Goal: Task Accomplishment & Management: Use online tool/utility

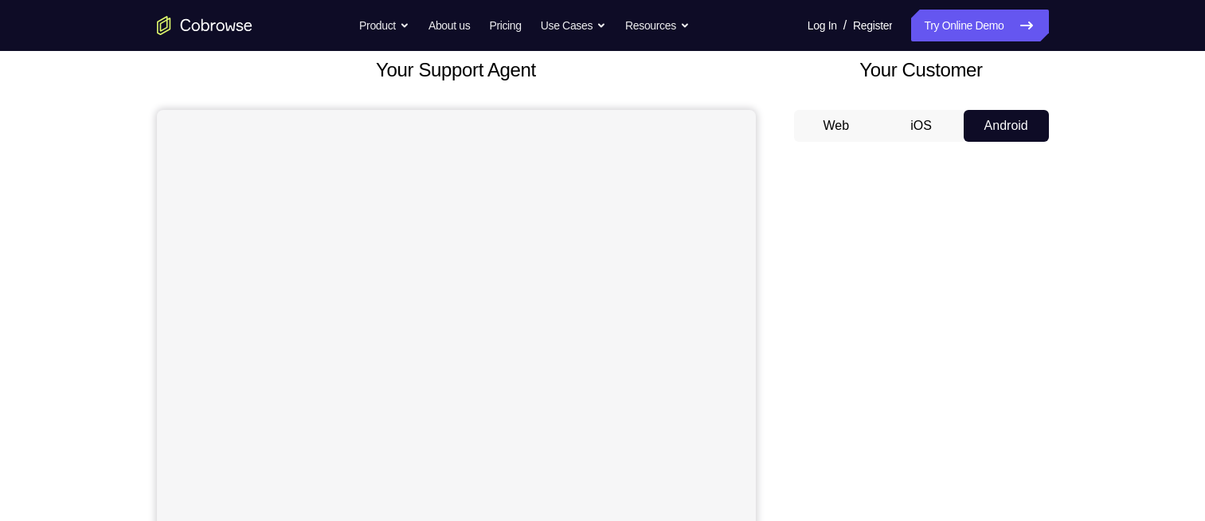
scroll to position [91, 0]
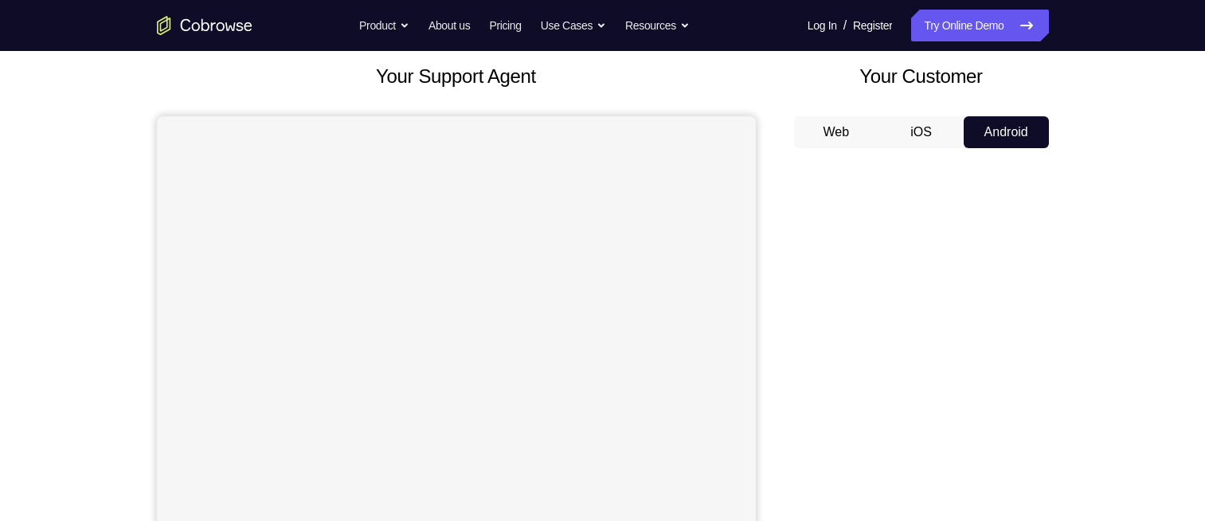
click at [934, 116] on button "iOS" at bounding box center [921, 132] width 85 height 32
click at [1005, 150] on div "Web iOS Android" at bounding box center [921, 383] width 255 height 535
click at [1002, 143] on button "Android" at bounding box center [1006, 132] width 85 height 32
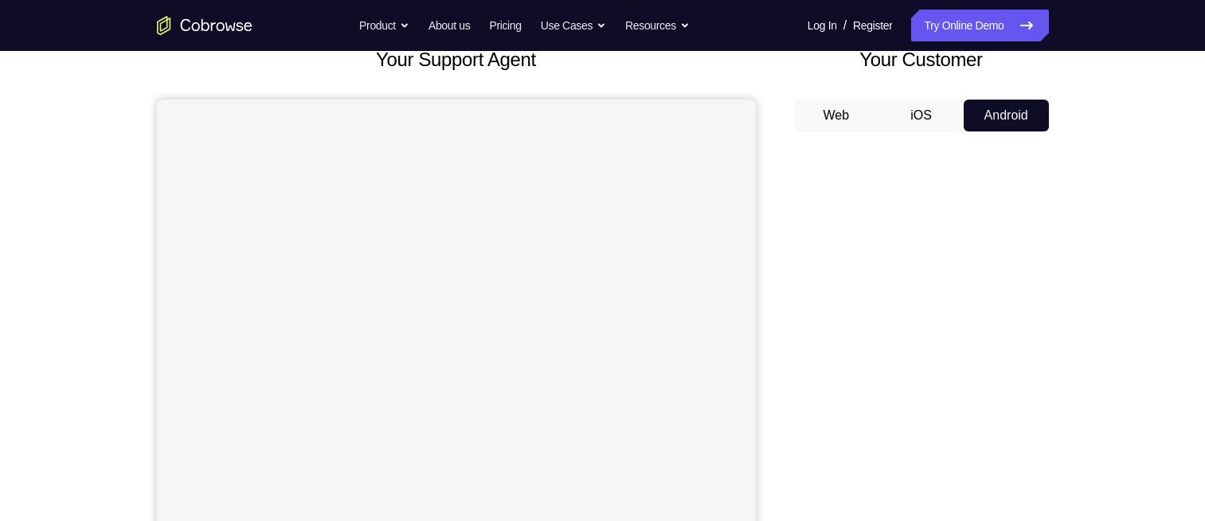
scroll to position [107, 0]
click at [953, 34] on link "Try Online Demo" at bounding box center [979, 26] width 137 height 32
